Goal: Transaction & Acquisition: Book appointment/travel/reservation

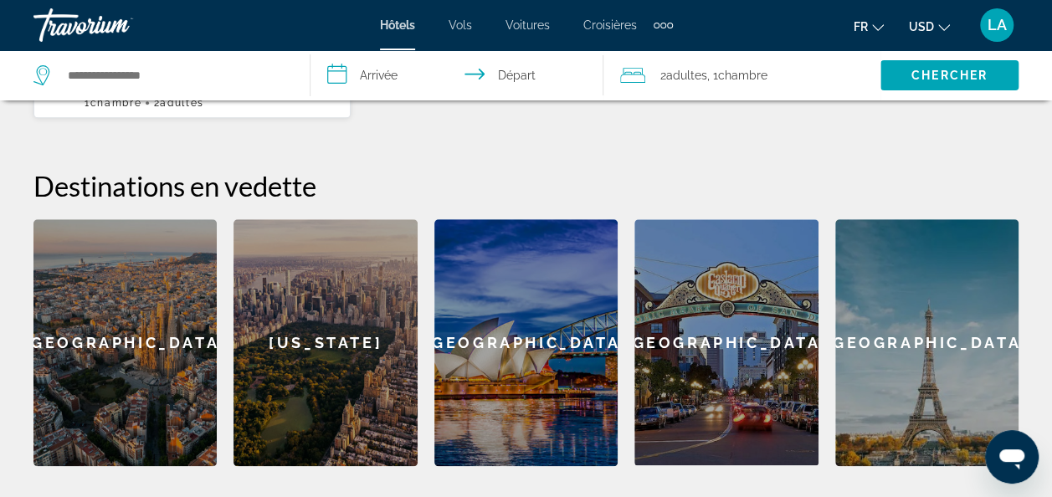
scroll to position [586, 0]
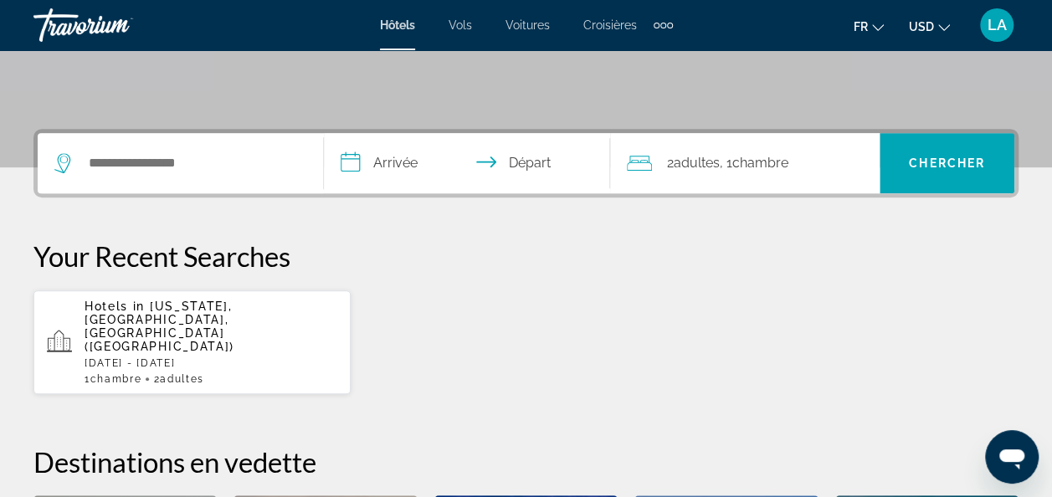
click at [202, 177] on div "Search widget" at bounding box center [180, 163] width 252 height 60
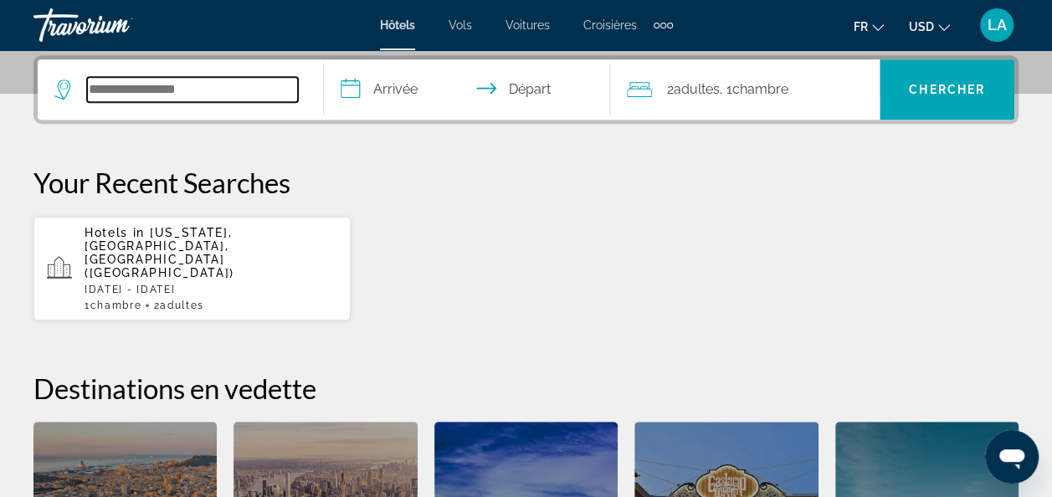
click at [196, 97] on input "Search hotel destination" at bounding box center [192, 89] width 211 height 25
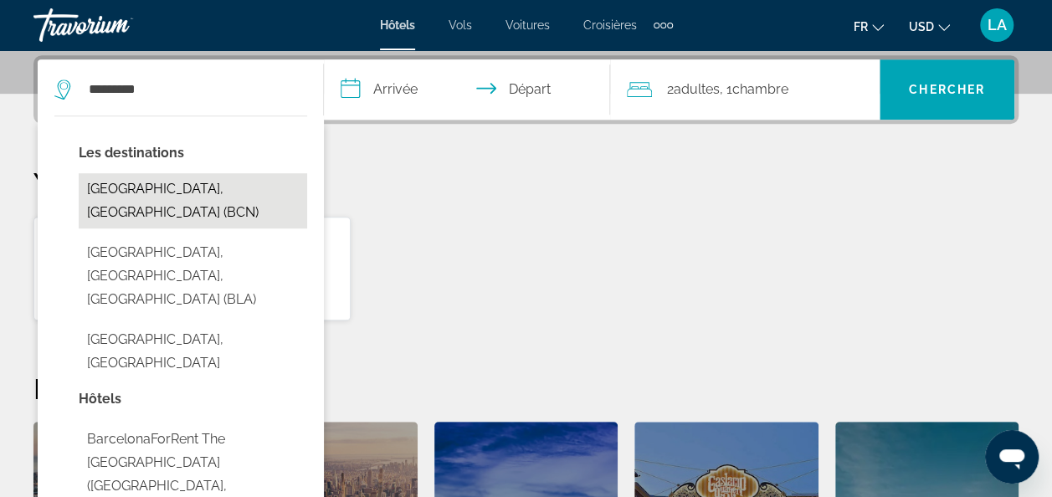
click at [188, 188] on button "[GEOGRAPHIC_DATA], [GEOGRAPHIC_DATA] (BCN)" at bounding box center [193, 200] width 228 height 55
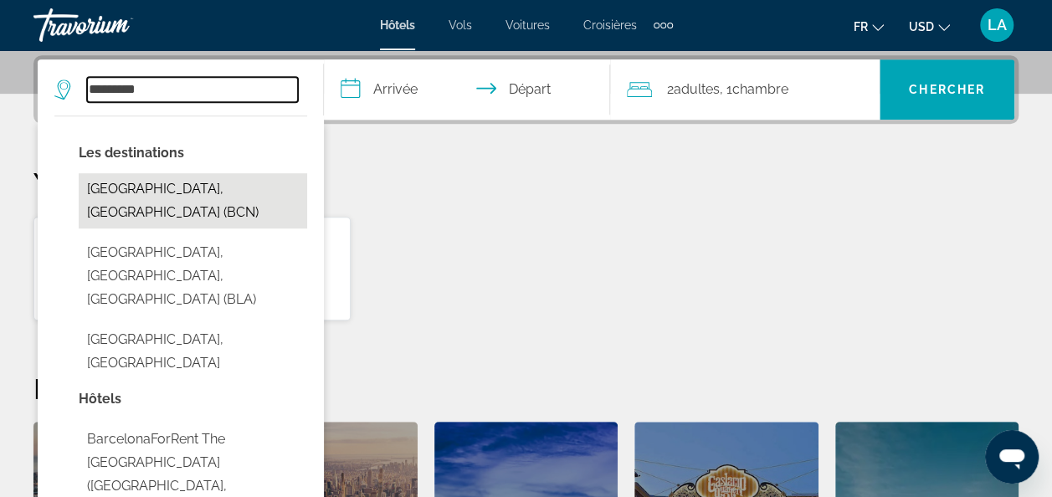
type input "**********"
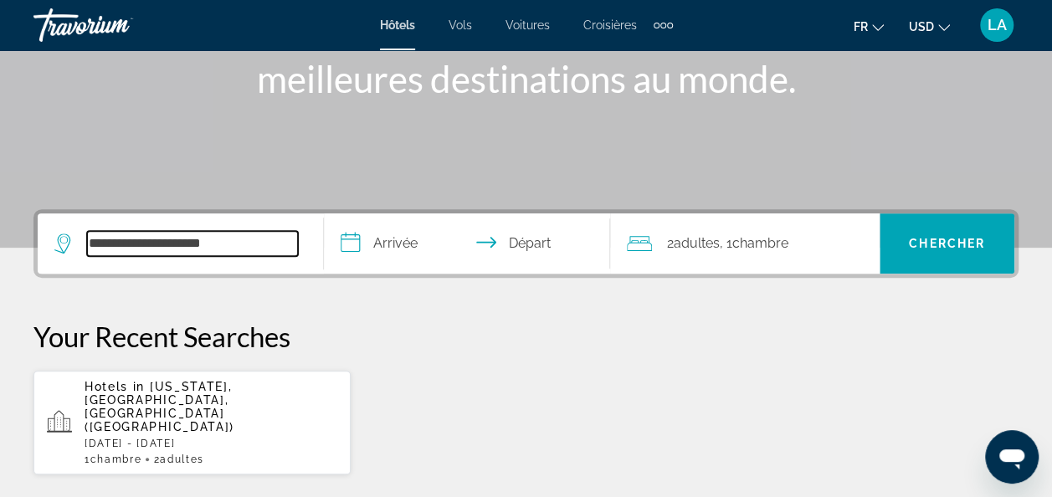
scroll to position [241, 0]
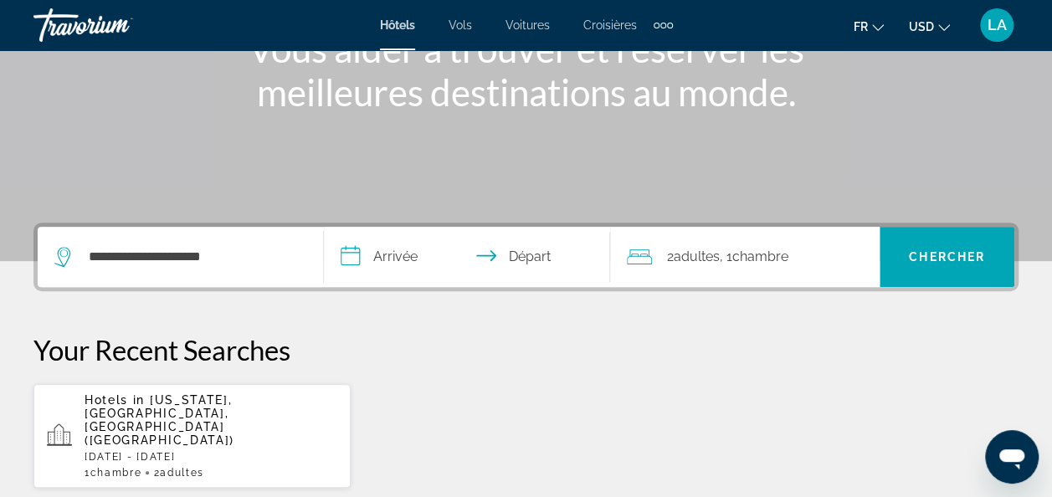
click at [922, 12] on li "USD USD ($) MXN (Mex$) CAD (Can$) GBP (£) EUR (€) AUD (A$) NZD (NZ$) CNY (CN¥)" at bounding box center [929, 25] width 41 height 27
click at [927, 32] on span "USD" at bounding box center [921, 26] width 25 height 13
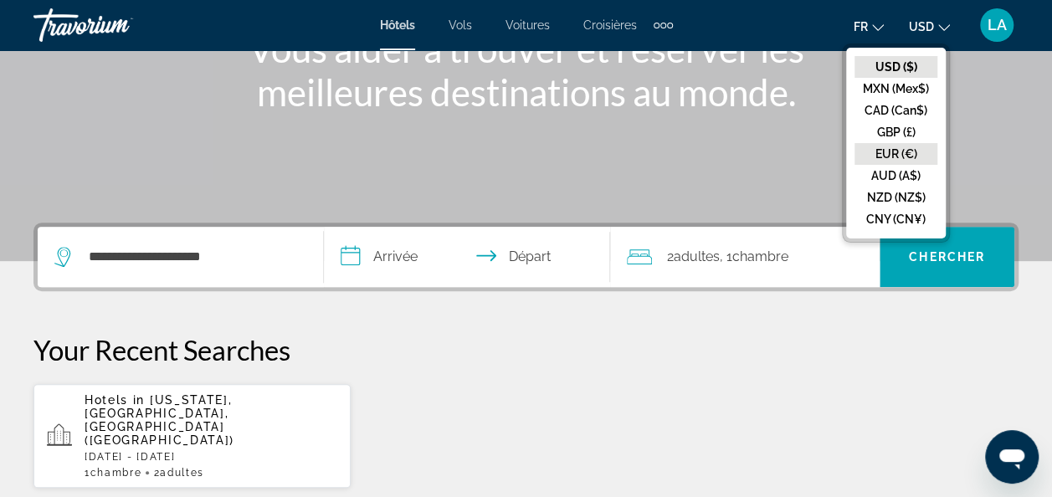
click at [889, 150] on button "EUR (€)" at bounding box center [895, 154] width 83 height 22
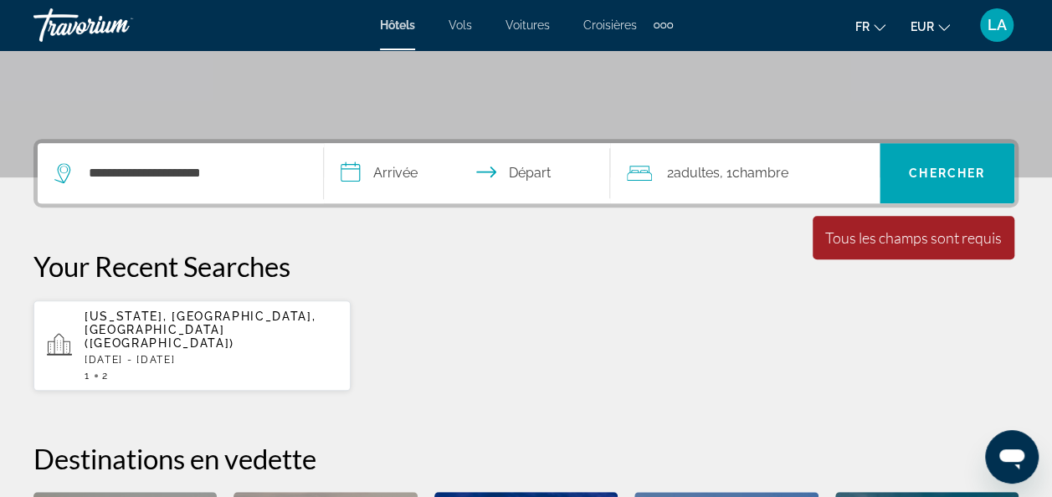
click at [399, 187] on input "**********" at bounding box center [470, 175] width 293 height 65
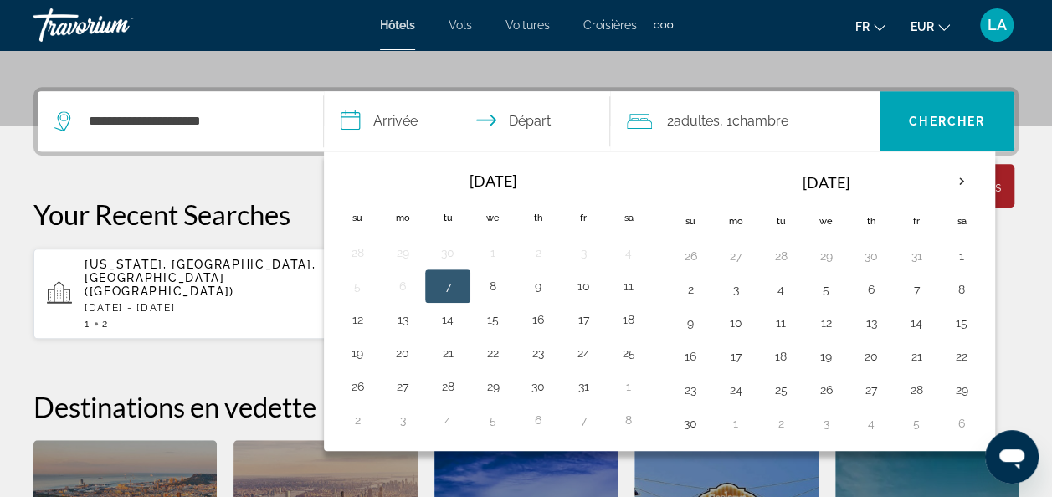
scroll to position [408, 0]
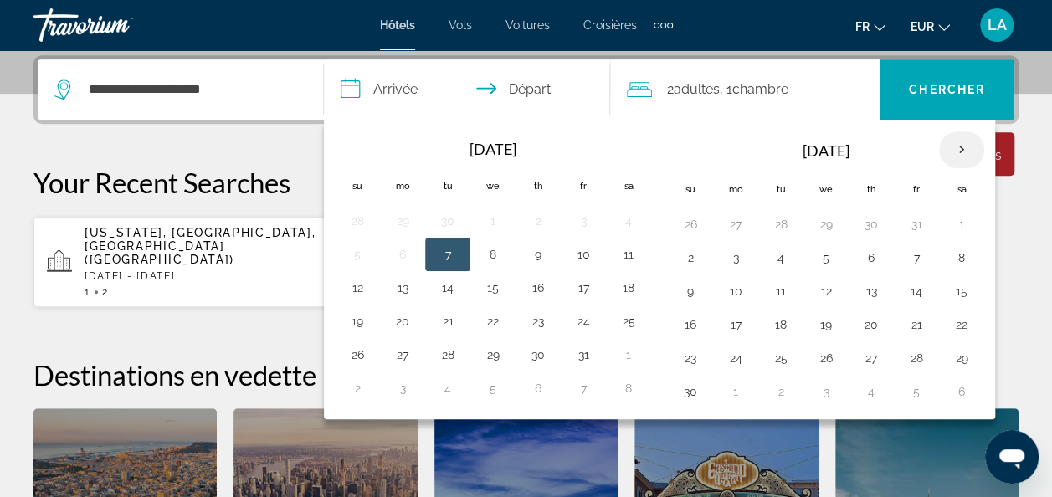
click at [954, 149] on th "Next month" at bounding box center [961, 149] width 45 height 37
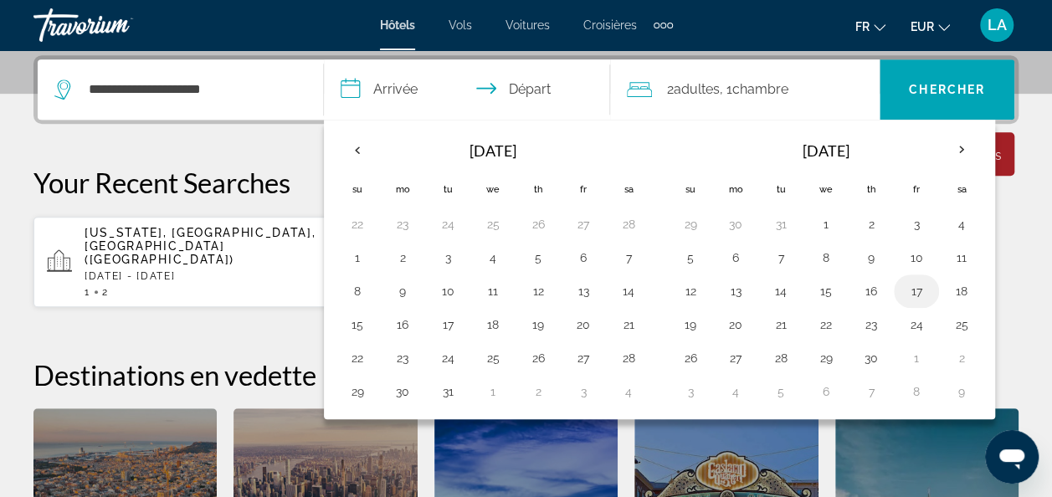
click at [909, 286] on button "17" at bounding box center [916, 291] width 27 height 23
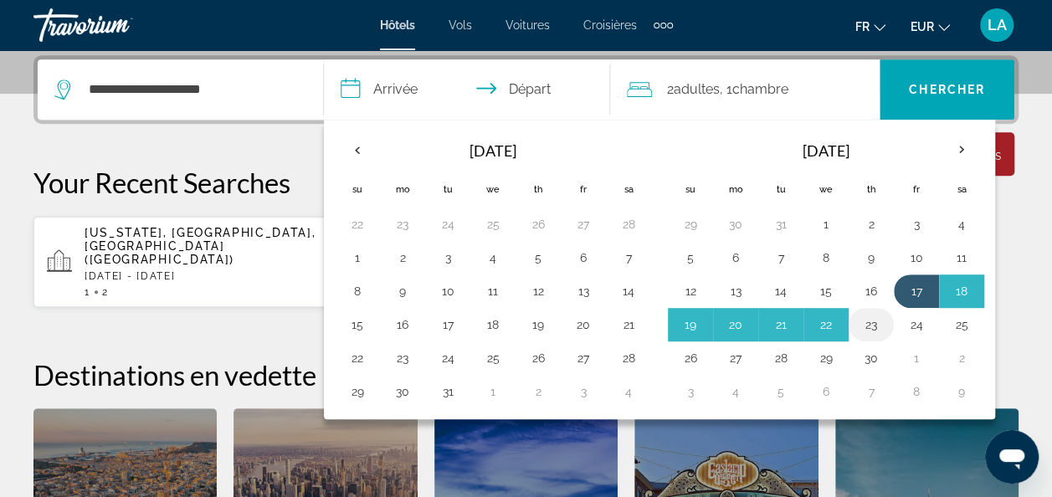
click at [864, 318] on button "23" at bounding box center [871, 324] width 27 height 23
type input "**********"
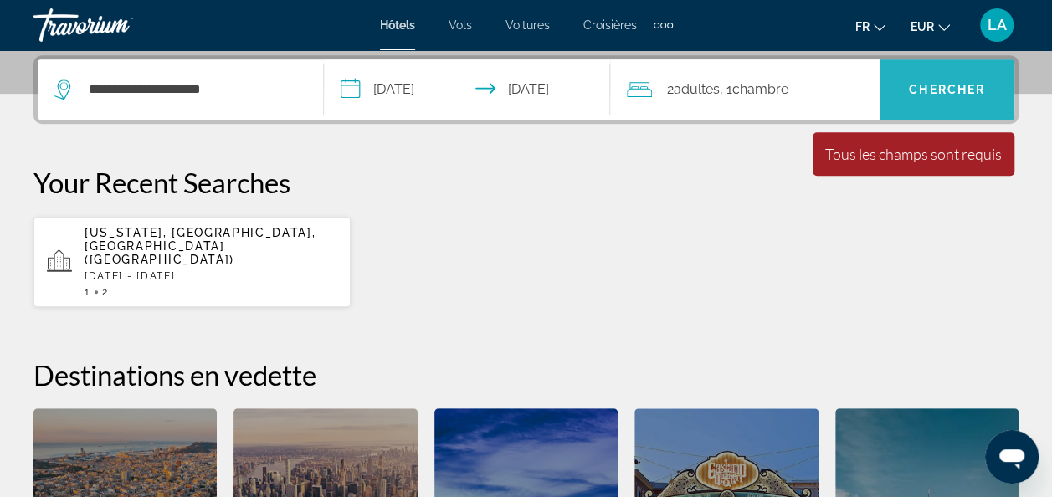
click at [947, 93] on span "Chercher" at bounding box center [947, 89] width 76 height 13
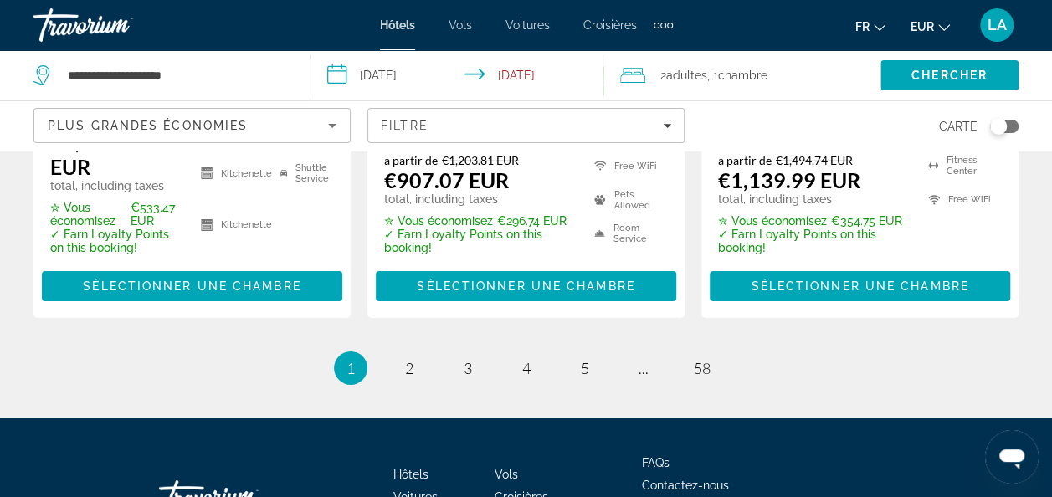
scroll to position [2759, 0]
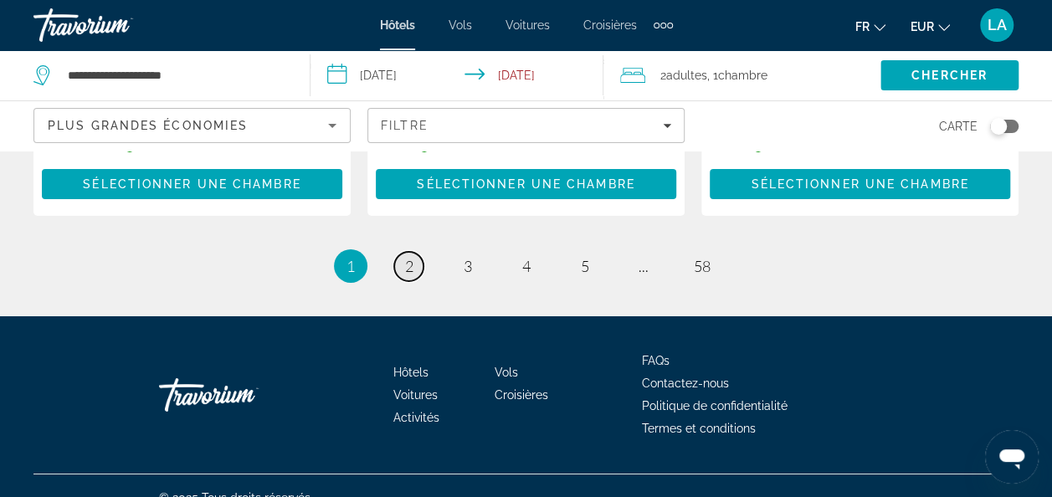
click at [417, 252] on link "page 2" at bounding box center [408, 266] width 29 height 29
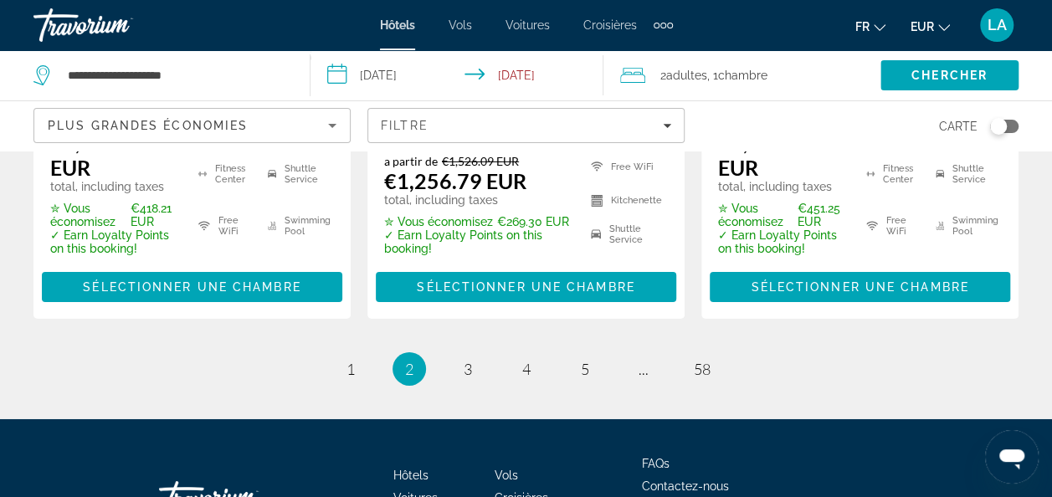
scroll to position [2770, 0]
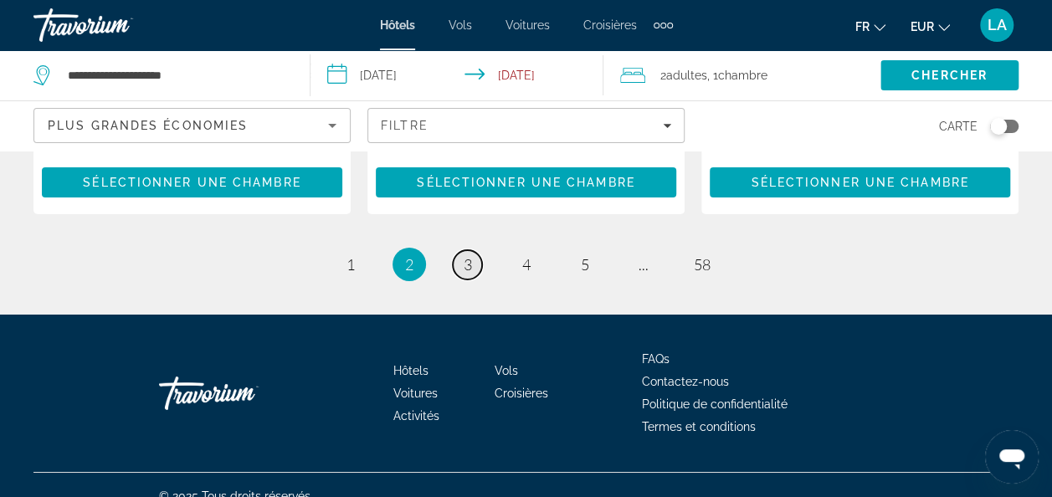
click at [464, 255] on span "3" at bounding box center [468, 264] width 8 height 18
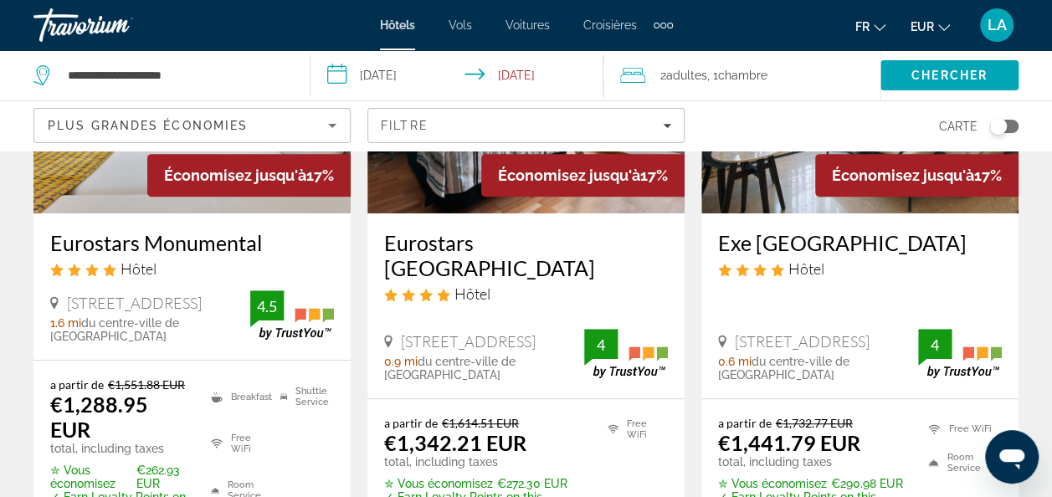
scroll to position [251, 0]
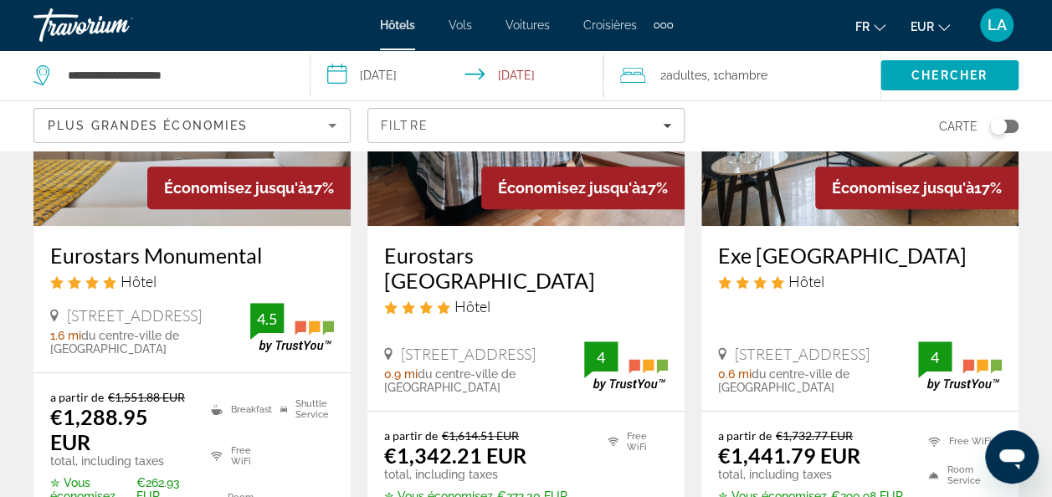
drag, startPoint x: 173, startPoint y: 256, endPoint x: 8, endPoint y: 282, distance: 166.9
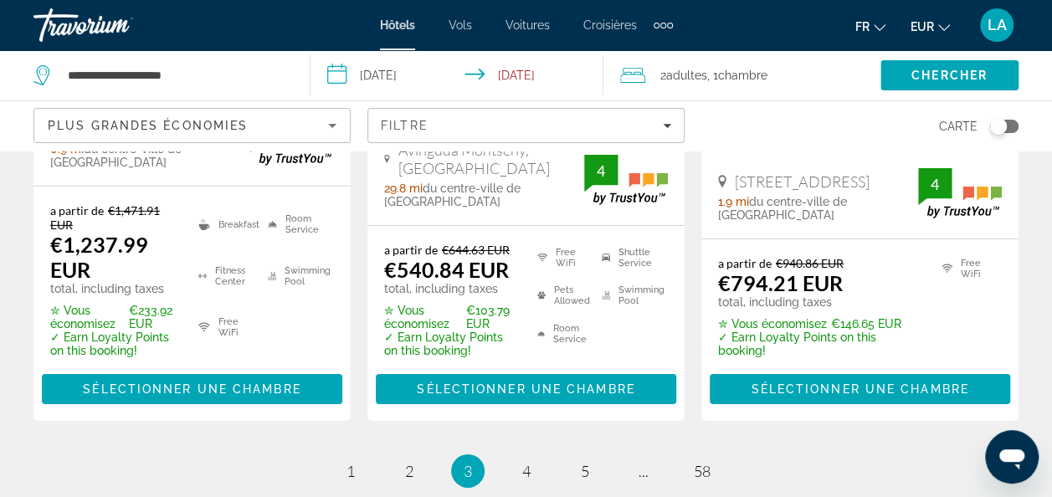
scroll to position [2594, 0]
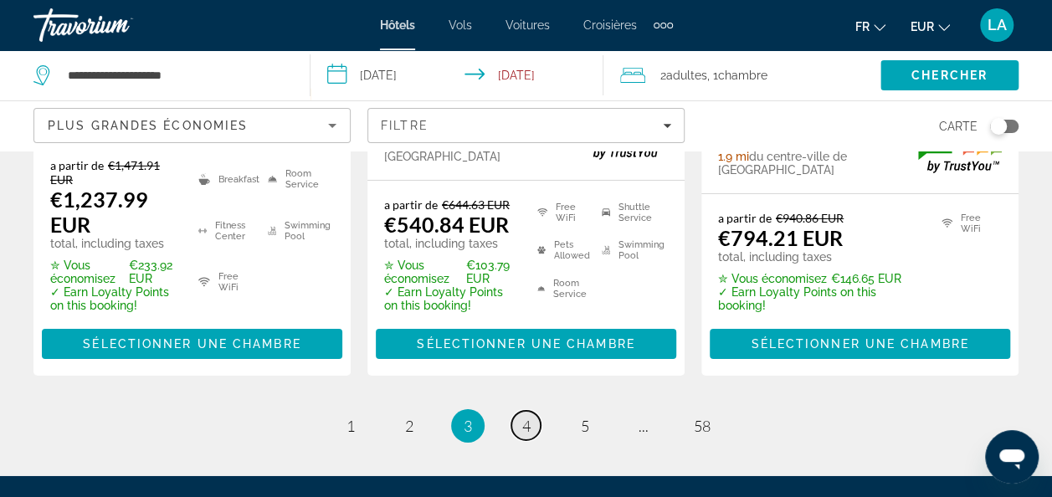
click at [521, 411] on link "page 4" at bounding box center [525, 425] width 29 height 29
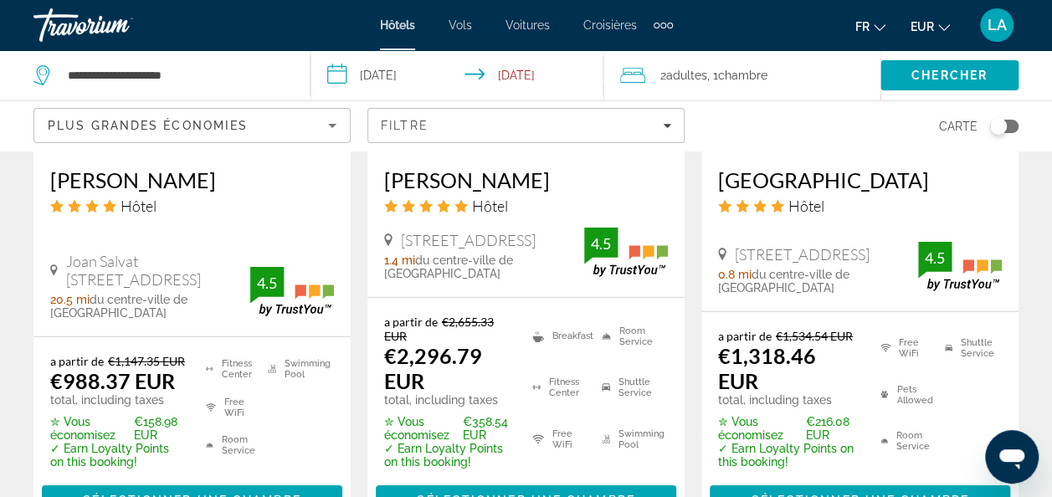
scroll to position [2754, 0]
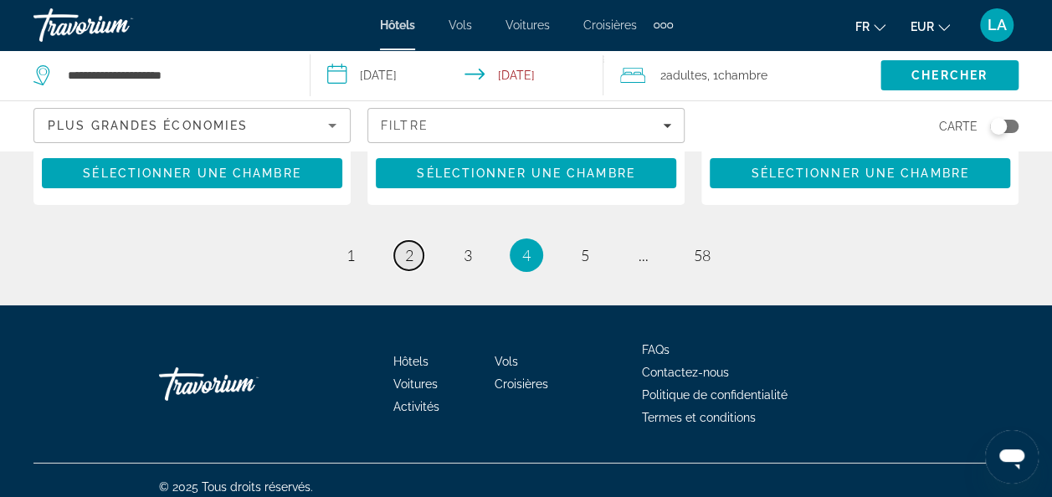
click at [408, 246] on span "2" at bounding box center [409, 255] width 8 height 18
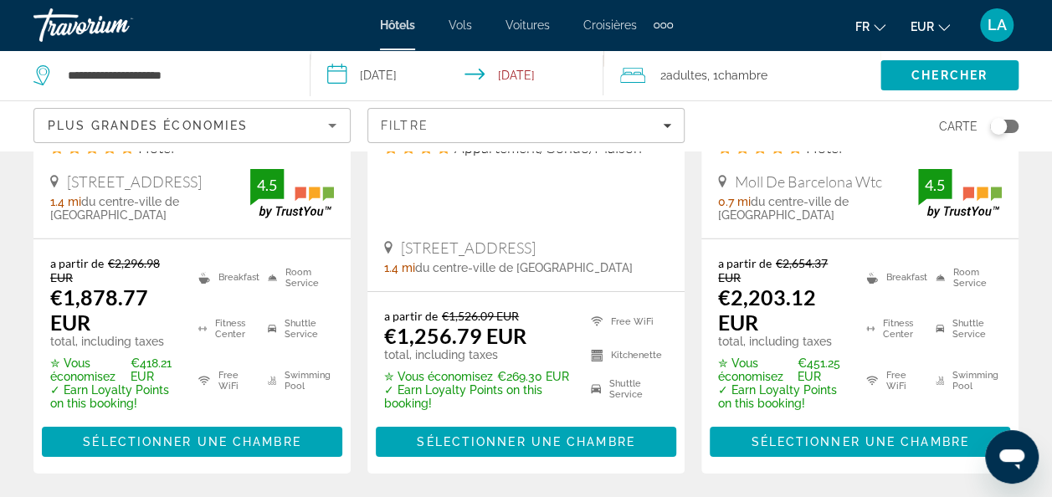
scroll to position [2770, 0]
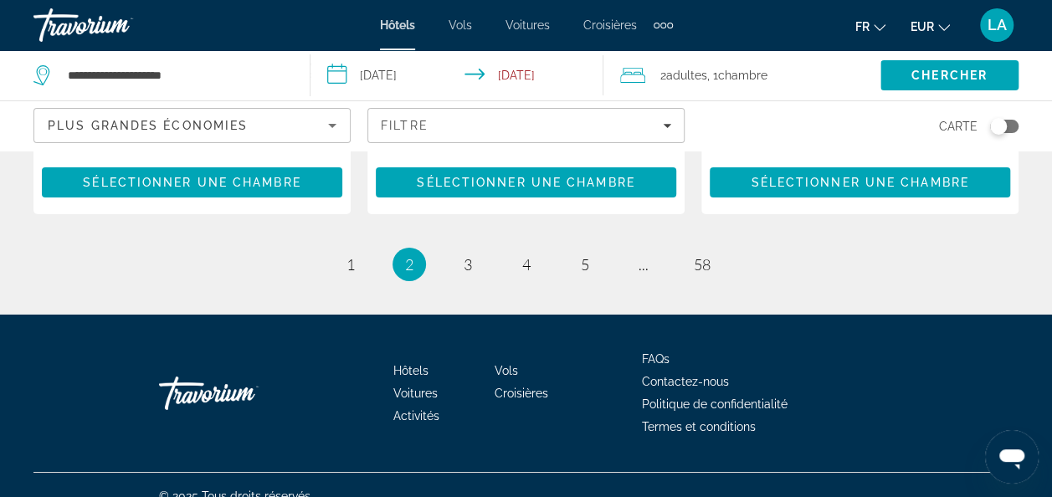
drag, startPoint x: 1059, startPoint y: 385, endPoint x: 8, endPoint y: 12, distance: 1115.4
click at [347, 255] on span "1" at bounding box center [350, 264] width 8 height 18
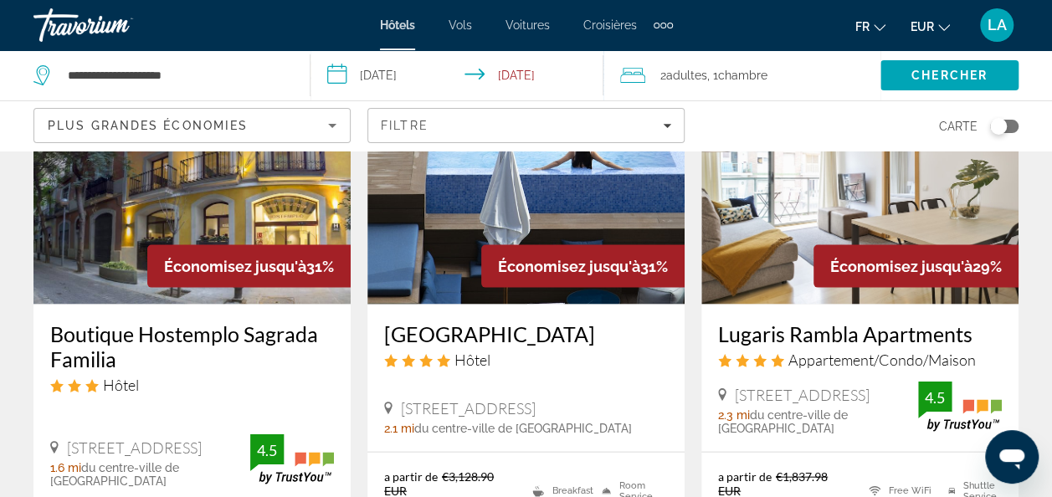
scroll to position [1590, 0]
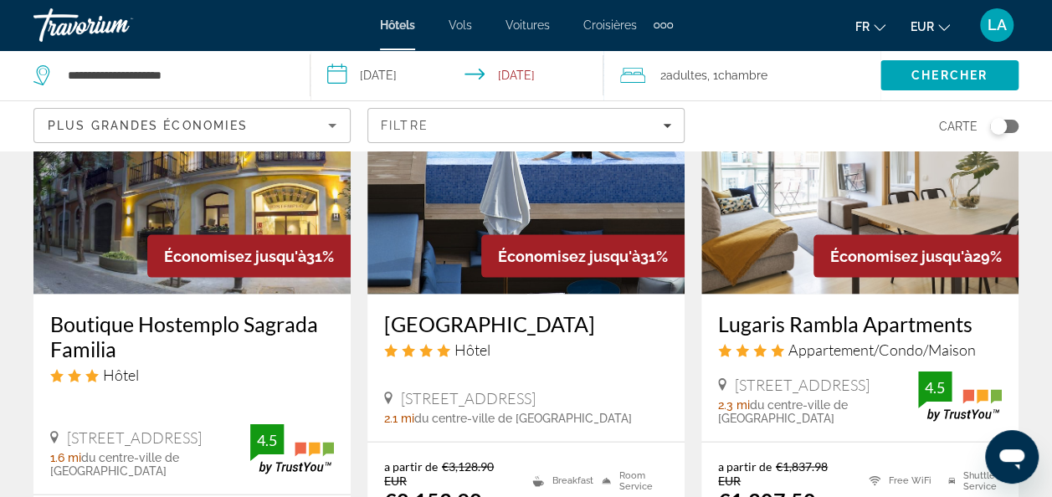
click at [127, 311] on h3 "Boutique Hostemplo Sagrada Familia" at bounding box center [192, 336] width 284 height 50
